Goal: Information Seeking & Learning: Learn about a topic

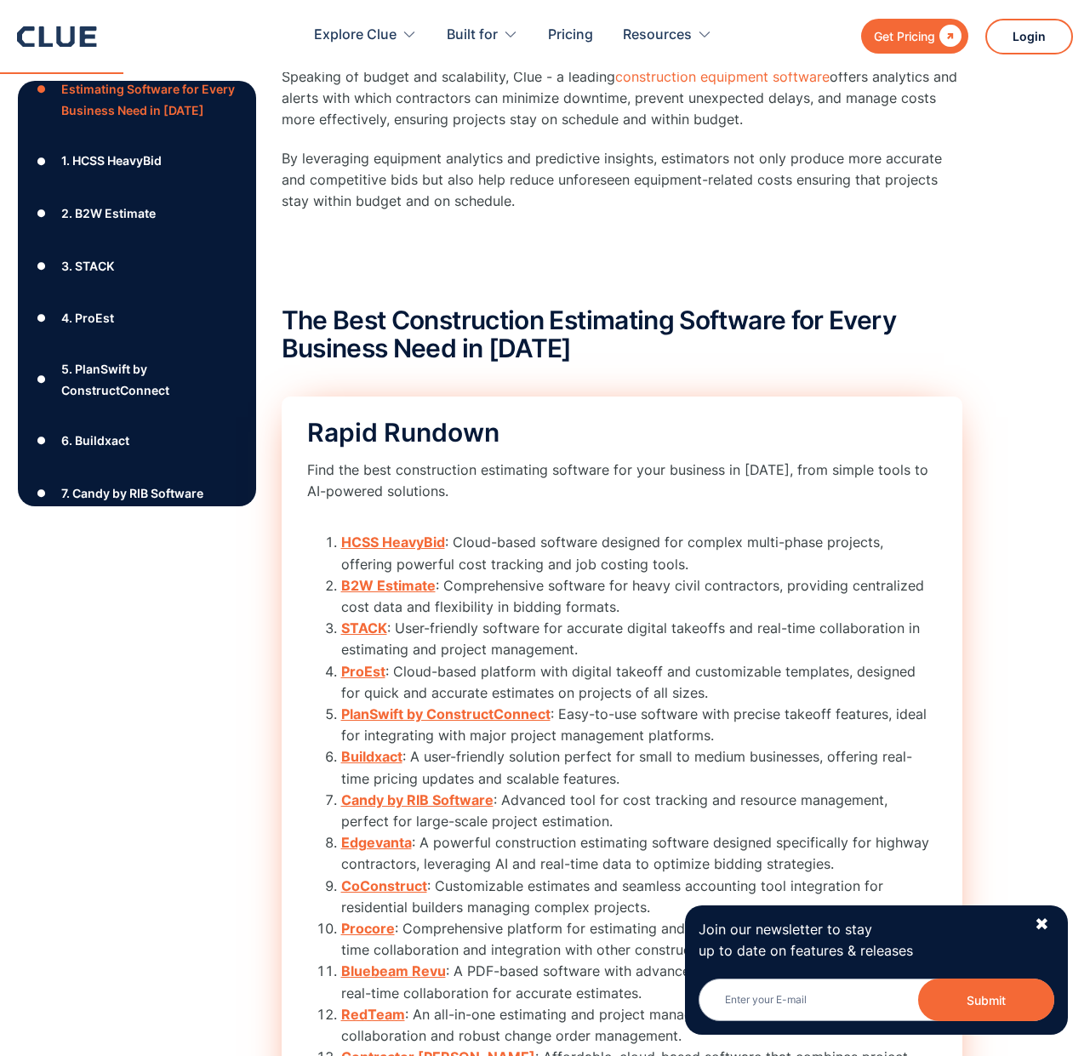
scroll to position [1699, 0]
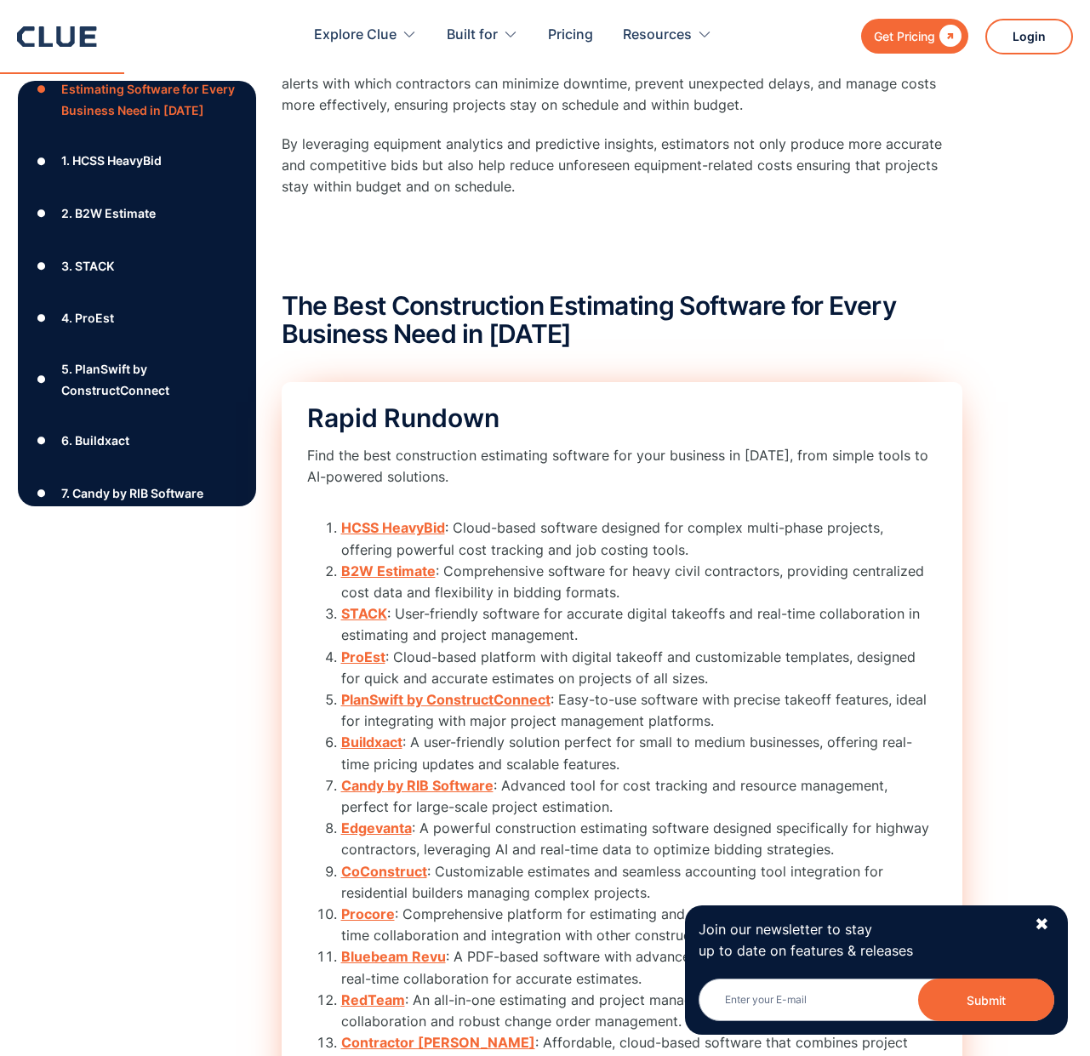
click at [387, 739] on strong "Buildxact" at bounding box center [371, 741] width 61 height 17
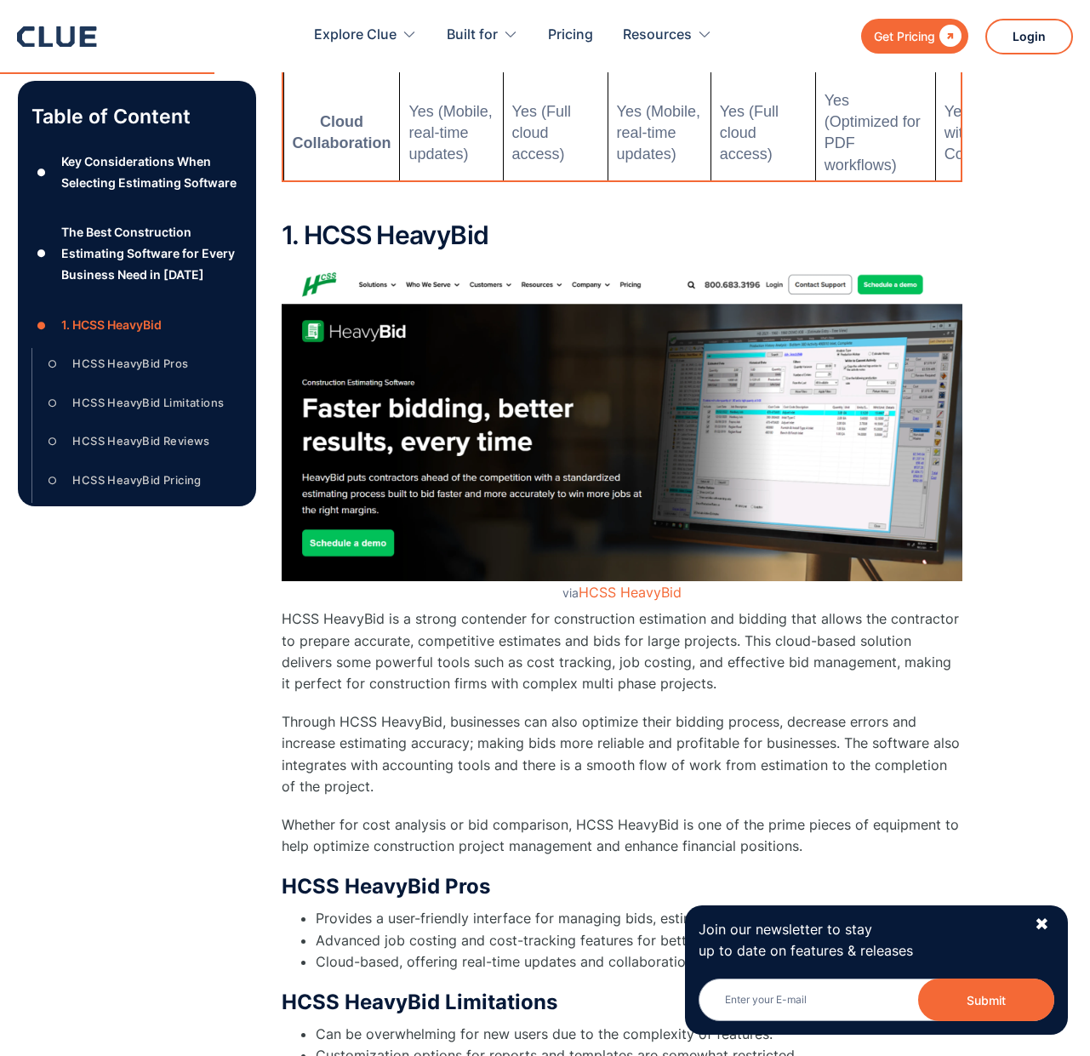
scroll to position [3303, 0]
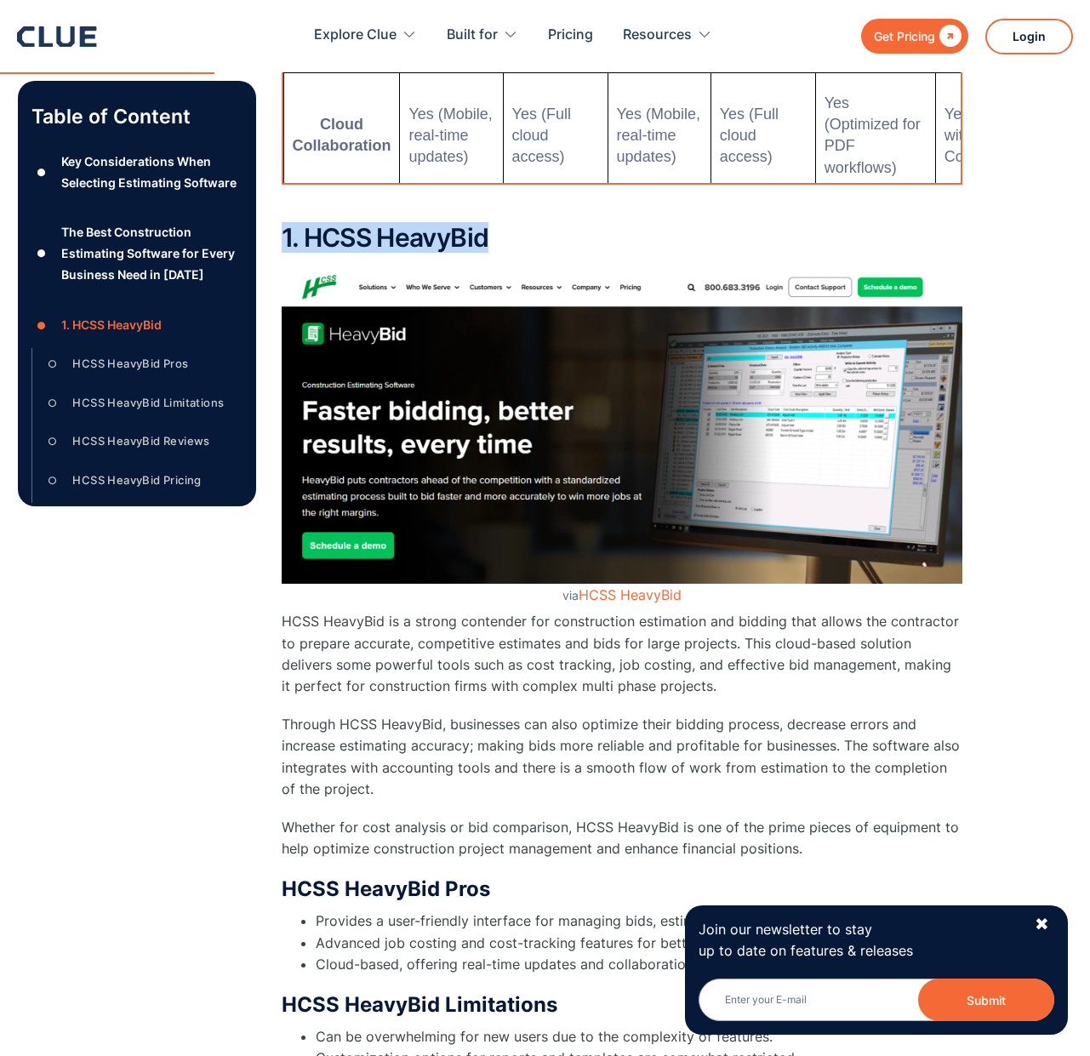
drag, startPoint x: 518, startPoint y: 219, endPoint x: 601, endPoint y: 255, distance: 90.3
click at [531, 248] on h2 "1. HCSS HeavyBid" at bounding box center [622, 238] width 681 height 28
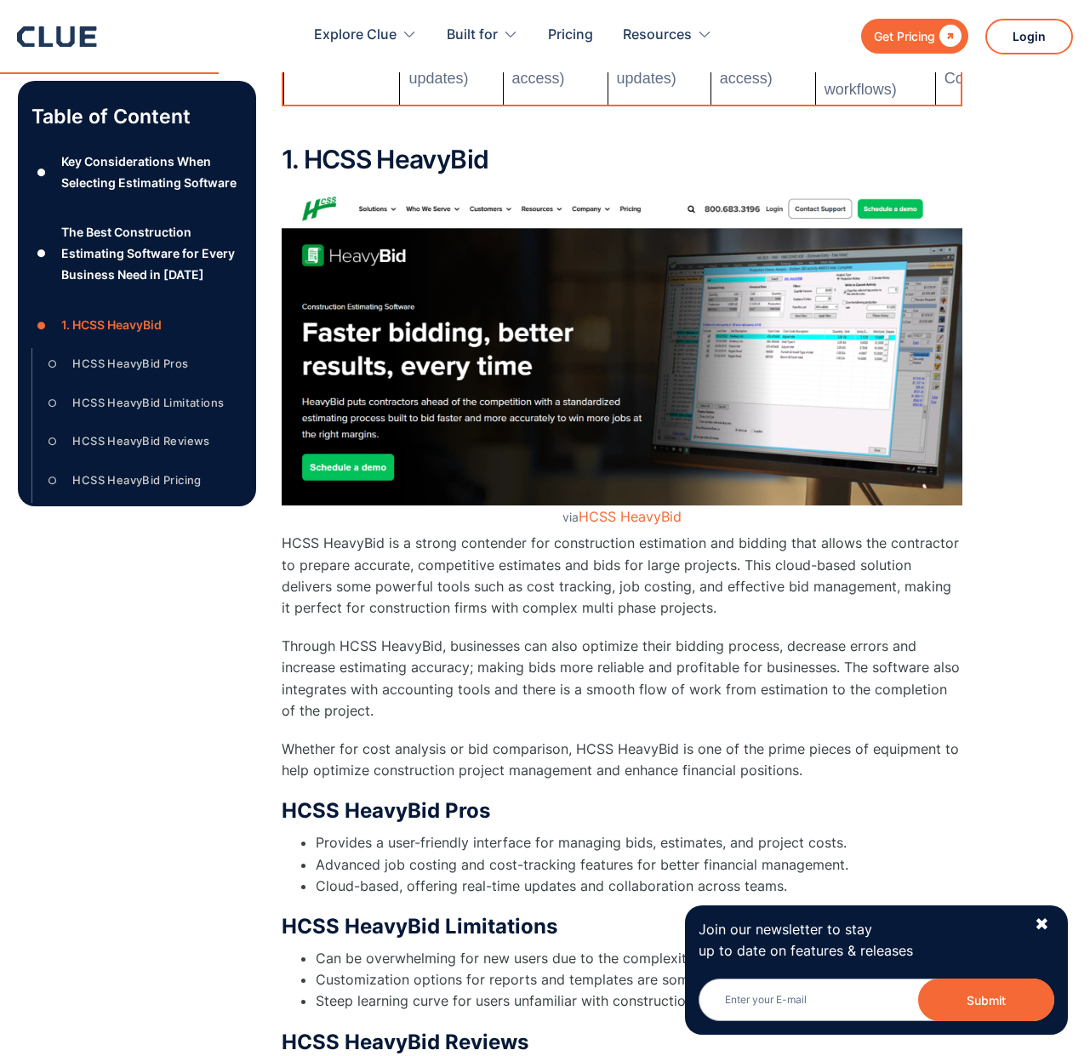
scroll to position [3371, 0]
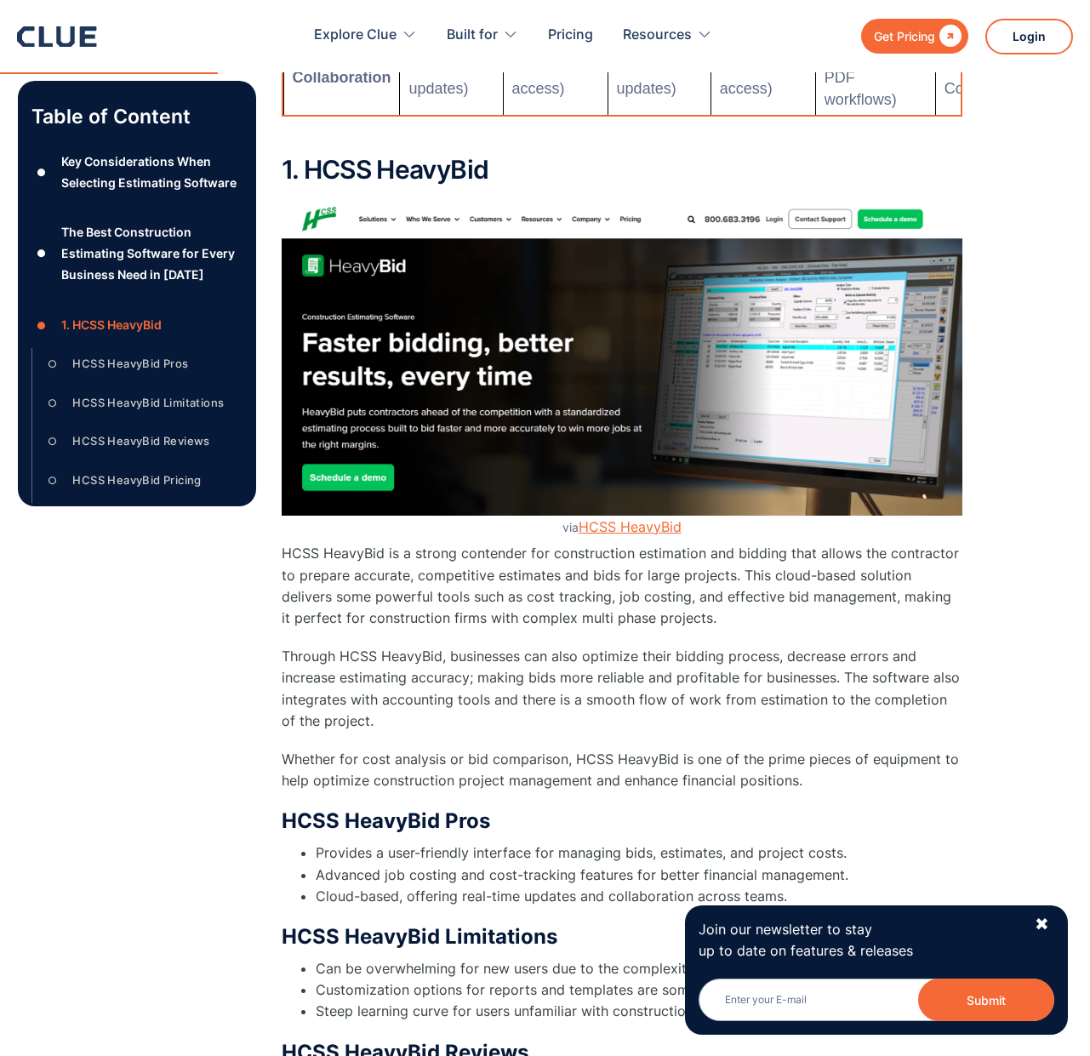
click at [645, 527] on link "HCSS HeavyBid" at bounding box center [629, 526] width 103 height 17
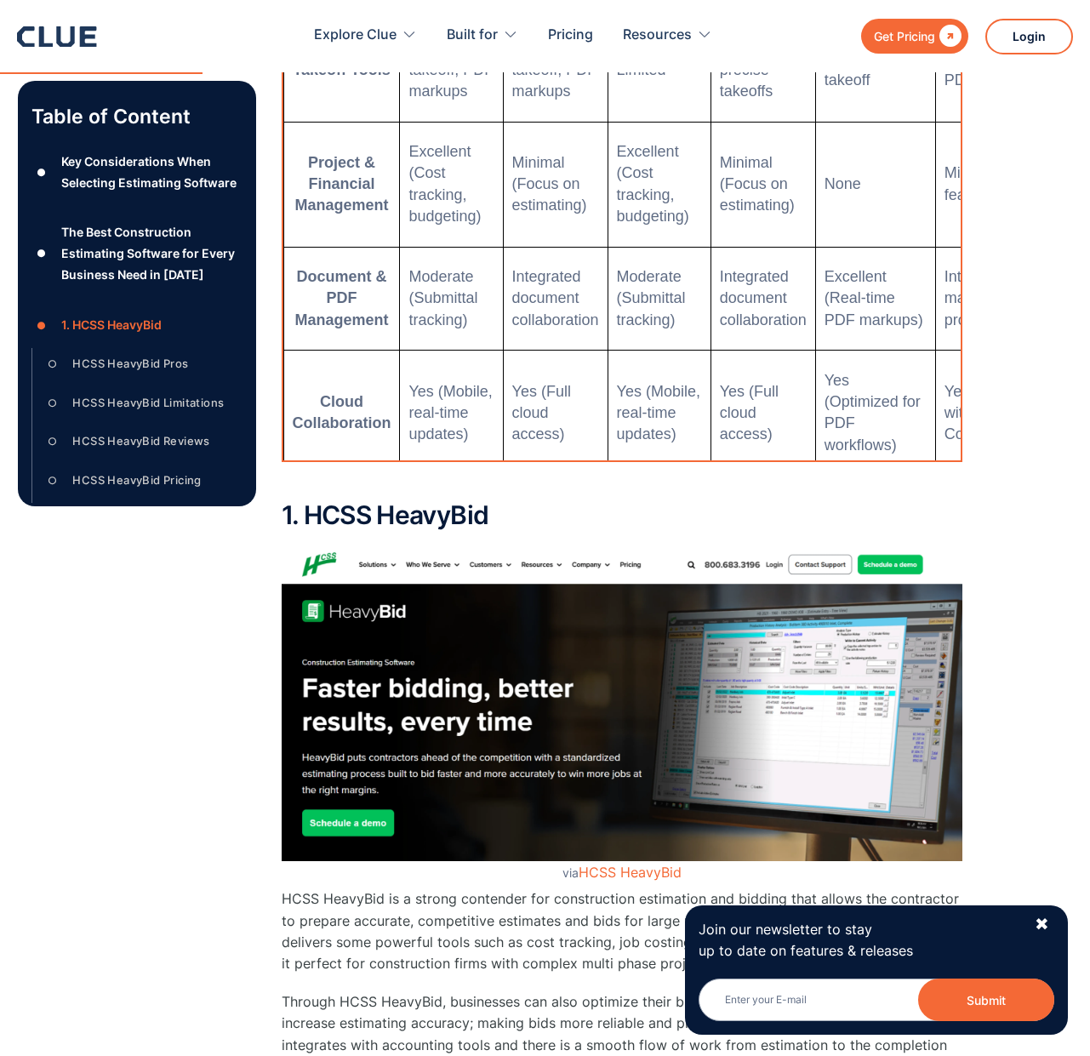
scroll to position [3021, 0]
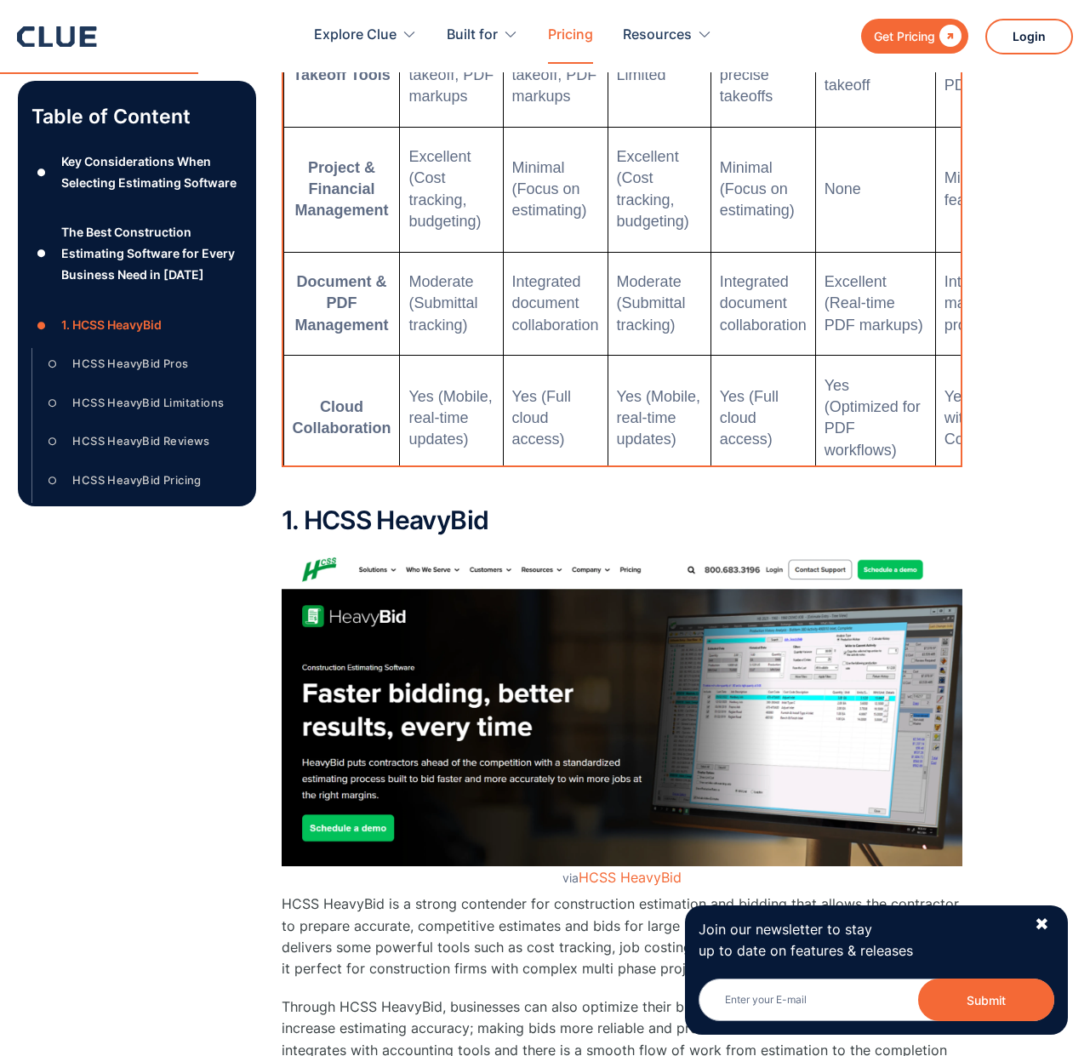
click at [584, 34] on link "Pricing" at bounding box center [570, 36] width 45 height 54
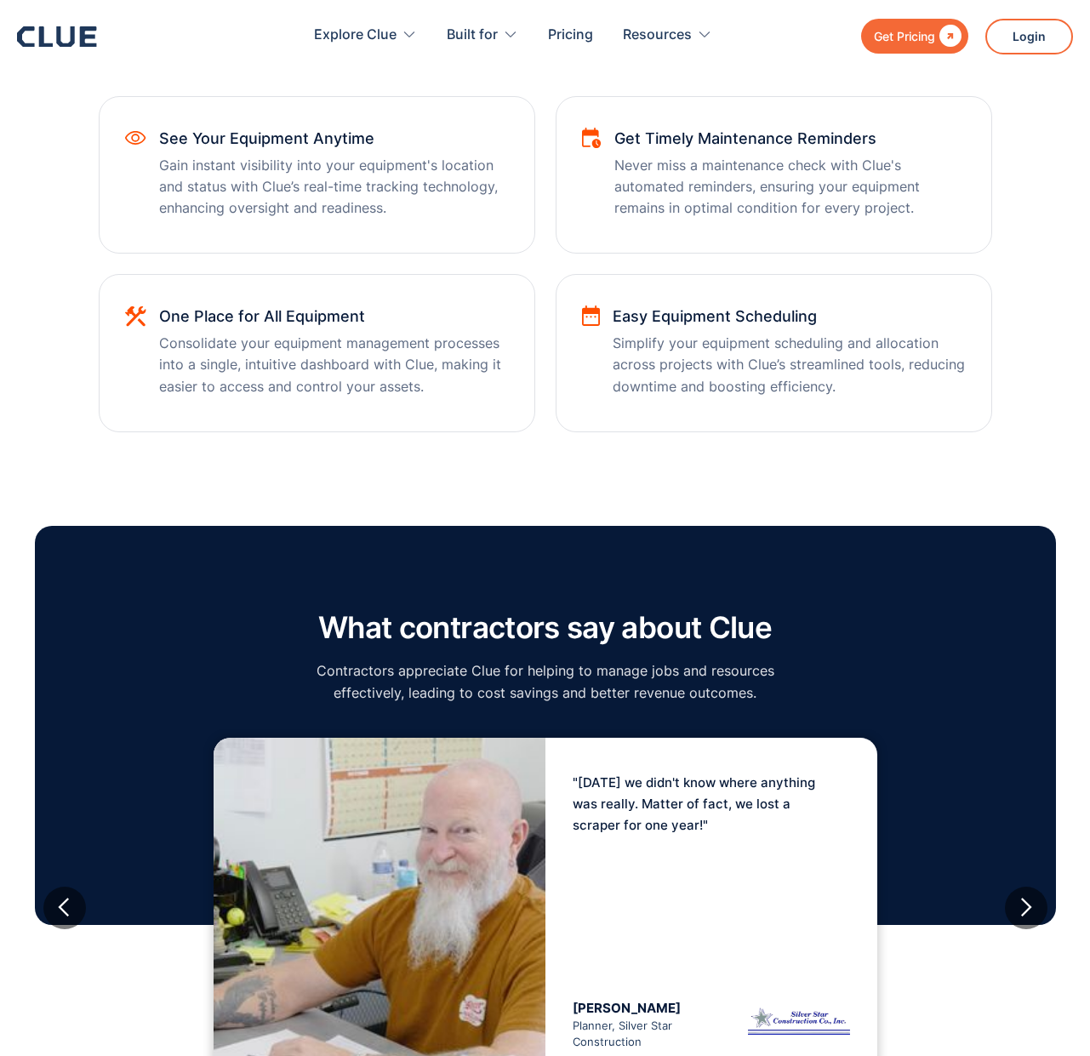
scroll to position [1000, 0]
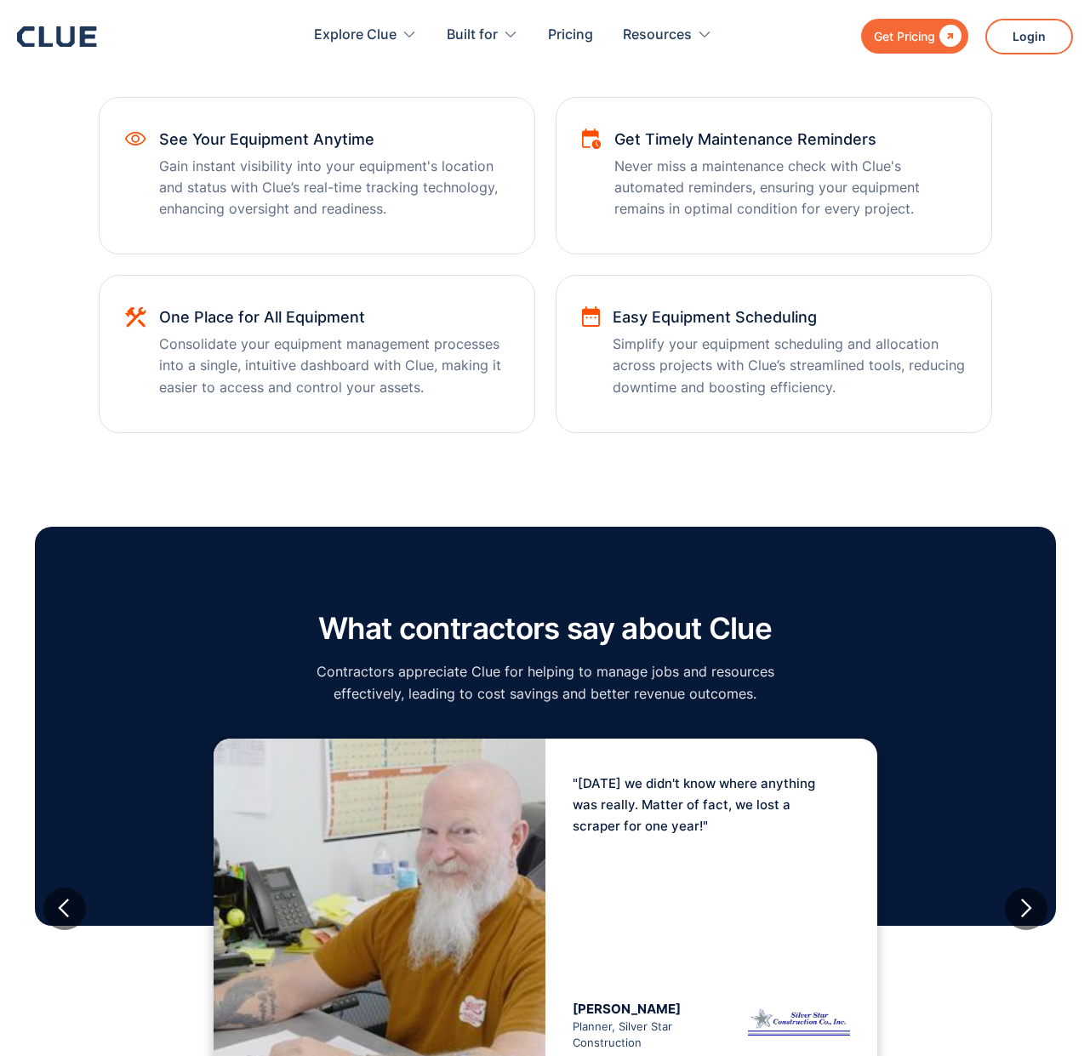
drag, startPoint x: 427, startPoint y: 310, endPoint x: 448, endPoint y: 287, distance: 31.9
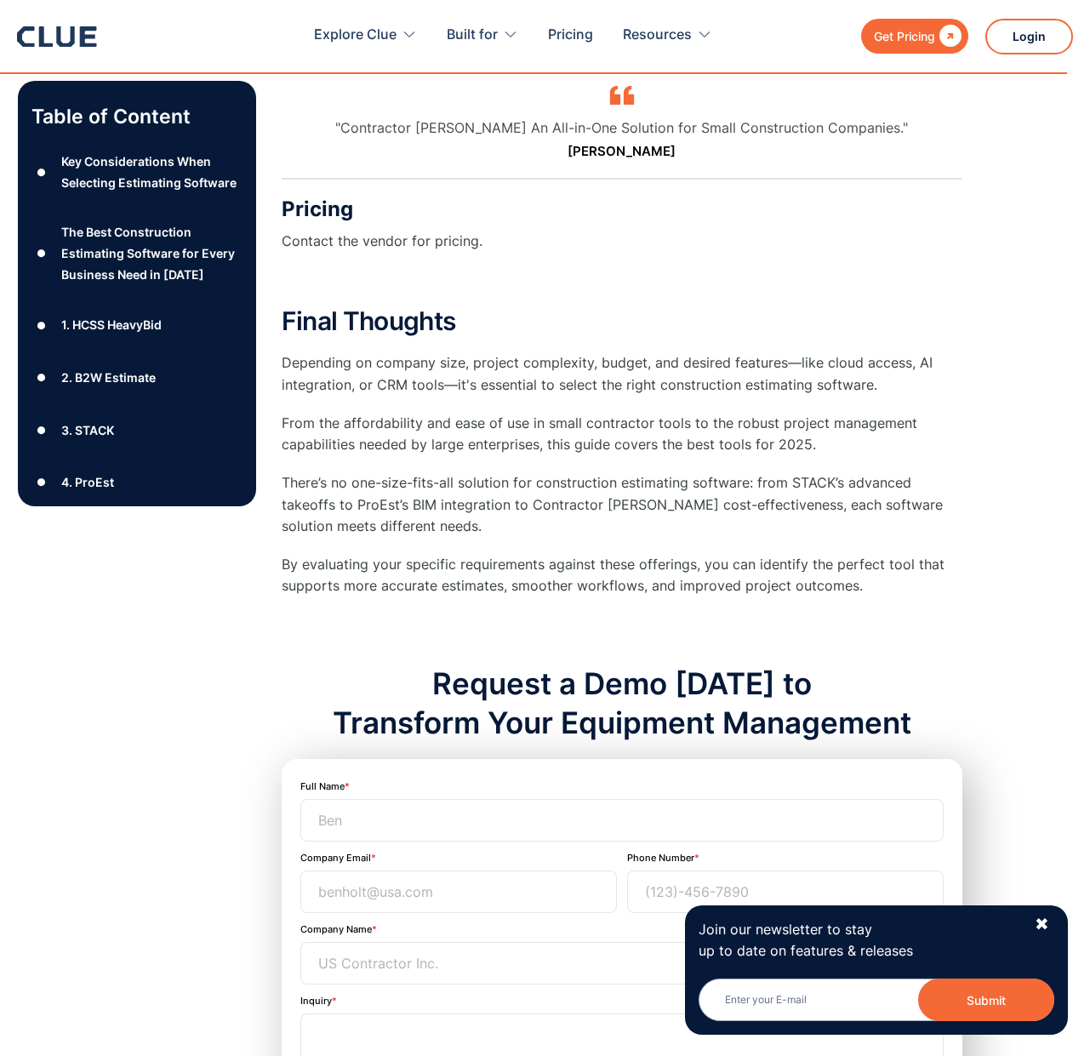
scroll to position [18282, 0]
